Goal: Complete application form

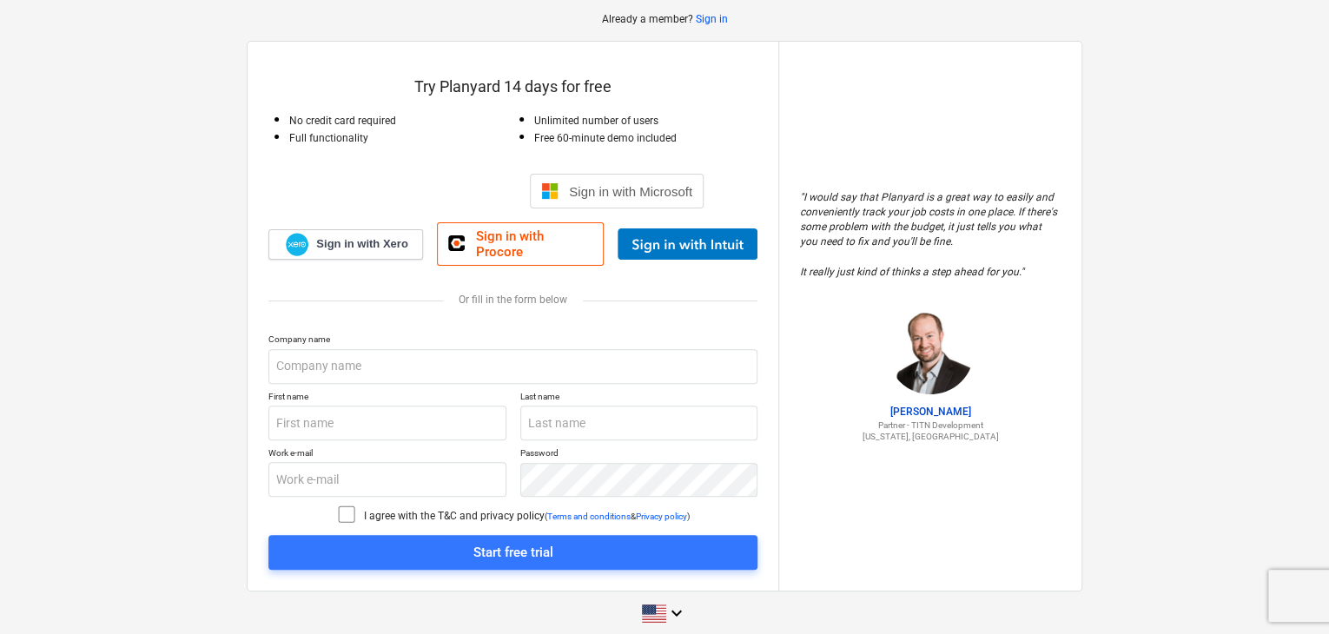
scroll to position [87, 0]
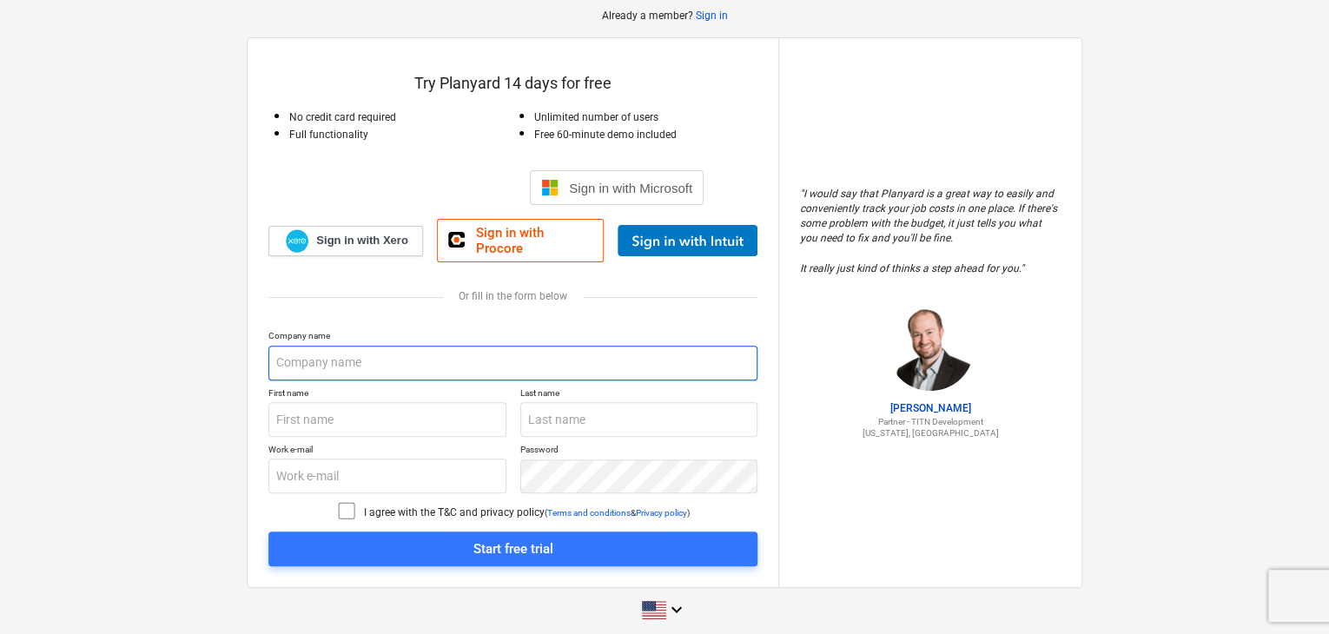
click at [341, 348] on input "text" at bounding box center [512, 363] width 489 height 35
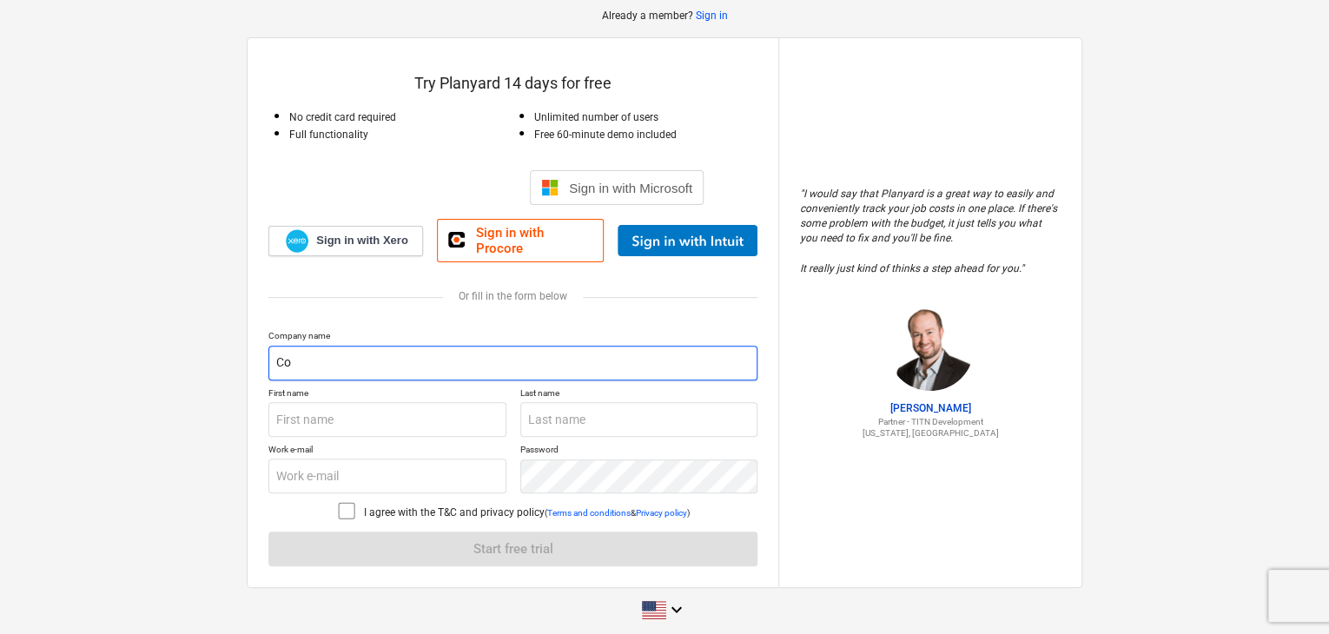
type input "C"
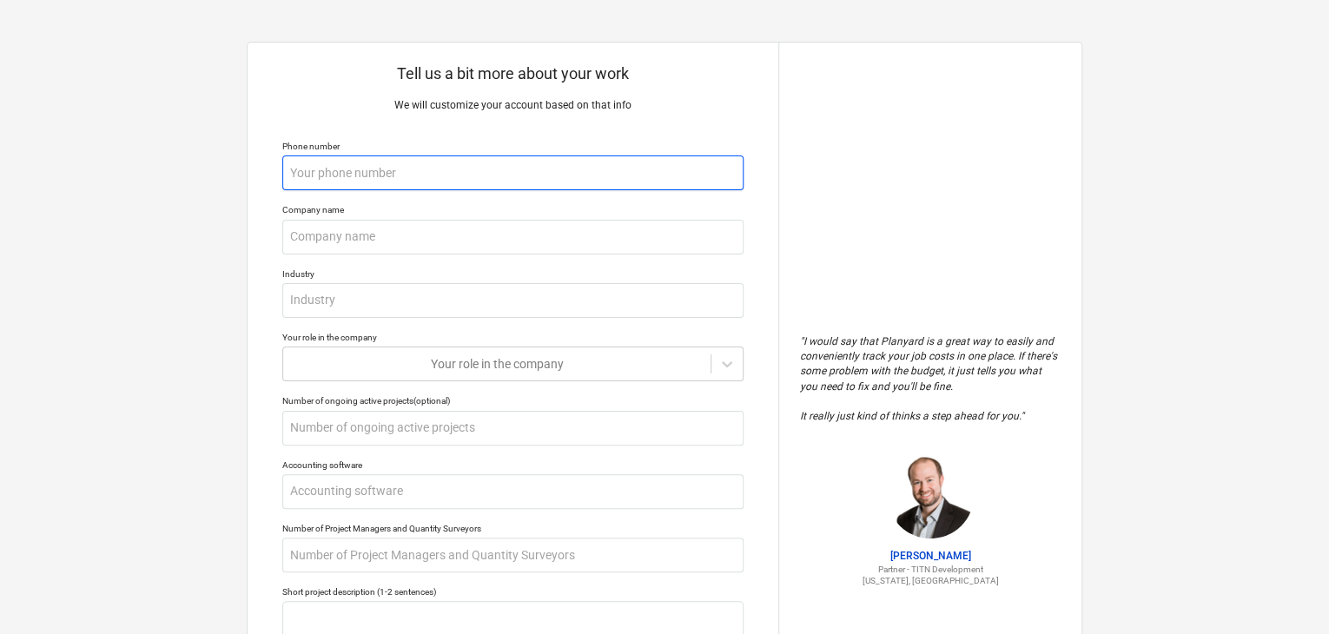
click at [490, 175] on input "text" at bounding box center [512, 172] width 461 height 35
type textarea "x"
